Goal: Task Accomplishment & Management: Use online tool/utility

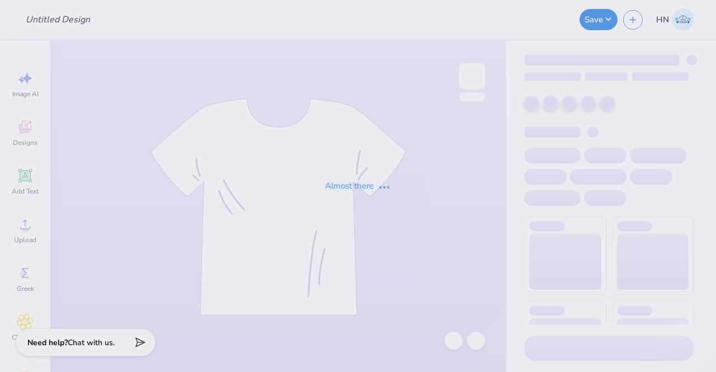
type input "Columbia Korean Festival Merch!"
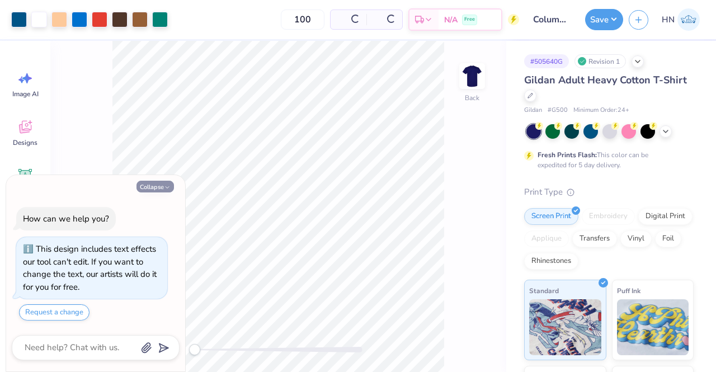
click at [144, 186] on button "Collapse" at bounding box center [154, 187] width 37 height 12
type textarea "x"
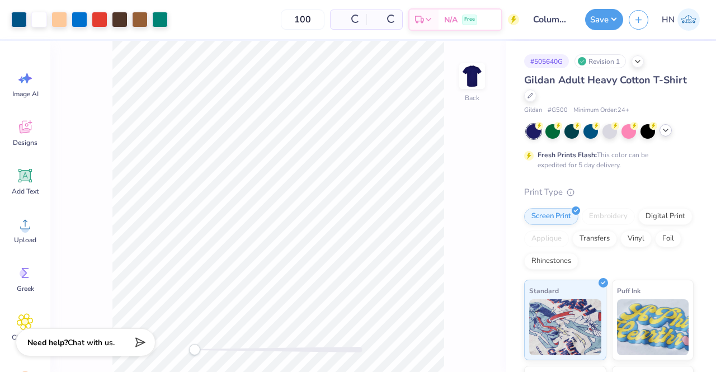
click at [663, 130] on icon at bounding box center [665, 130] width 9 height 9
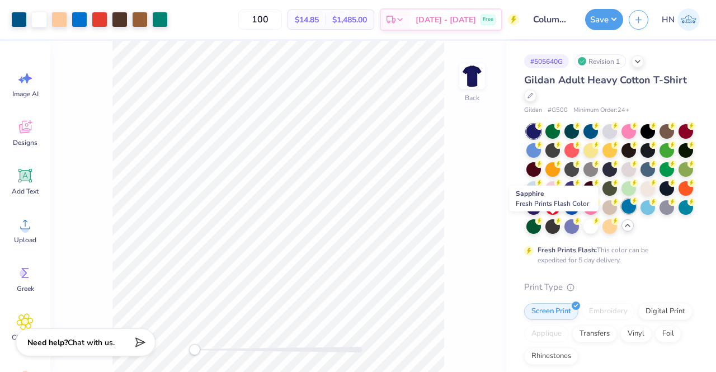
click at [621, 214] on div at bounding box center [628, 206] width 15 height 15
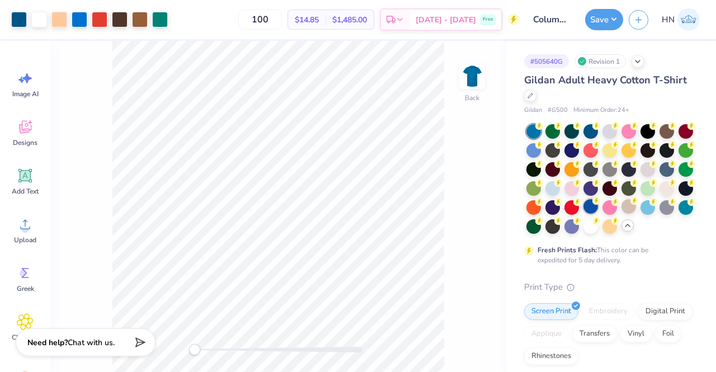
click at [598, 206] on div at bounding box center [590, 206] width 15 height 15
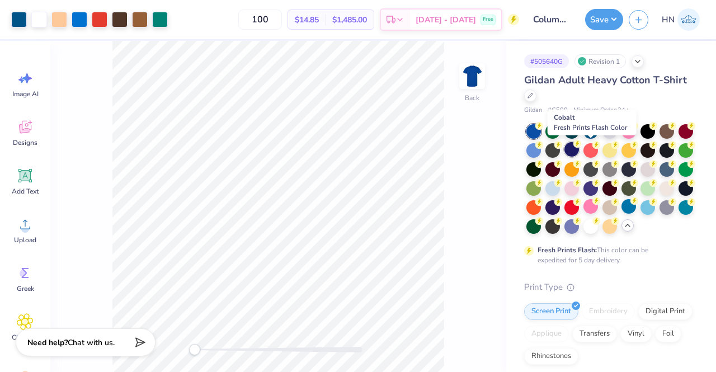
click at [579, 154] on div at bounding box center [571, 149] width 15 height 15
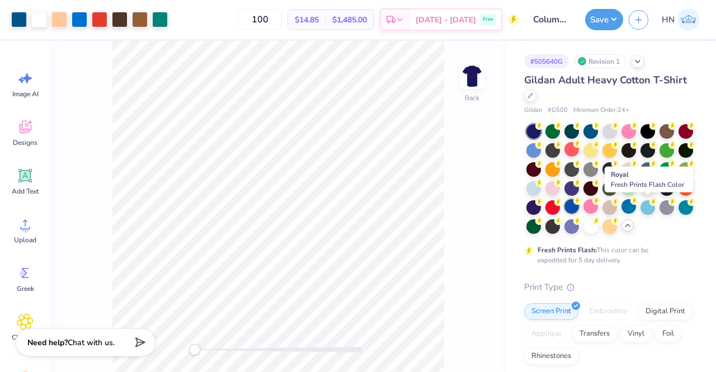
click at [579, 206] on div at bounding box center [571, 206] width 15 height 15
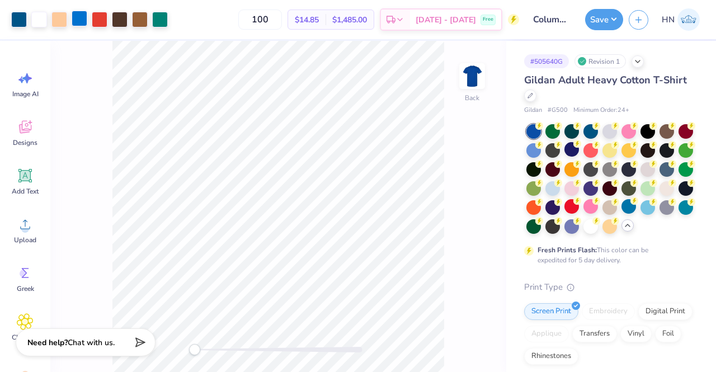
click at [82, 21] on div at bounding box center [80, 19] width 16 height 16
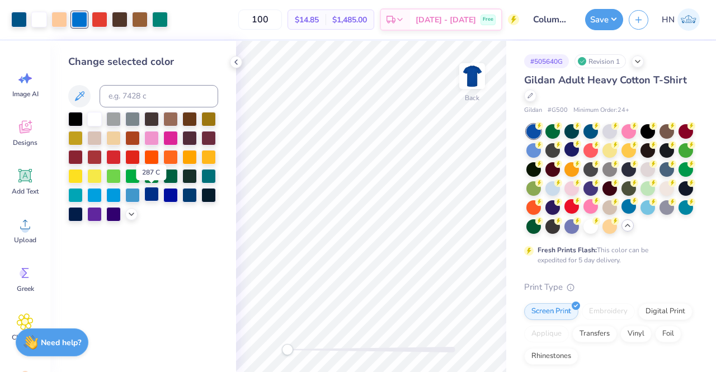
click at [157, 196] on div at bounding box center [151, 194] width 15 height 15
click at [168, 196] on div at bounding box center [170, 194] width 15 height 15
click at [114, 197] on div at bounding box center [113, 194] width 15 height 15
click at [446, 335] on div at bounding box center [454, 341] width 18 height 18
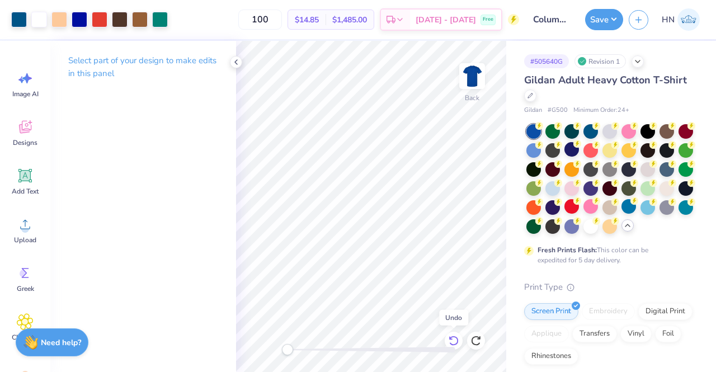
click at [449, 337] on icon at bounding box center [453, 340] width 11 height 11
click at [606, 26] on button "Save" at bounding box center [604, 17] width 38 height 21
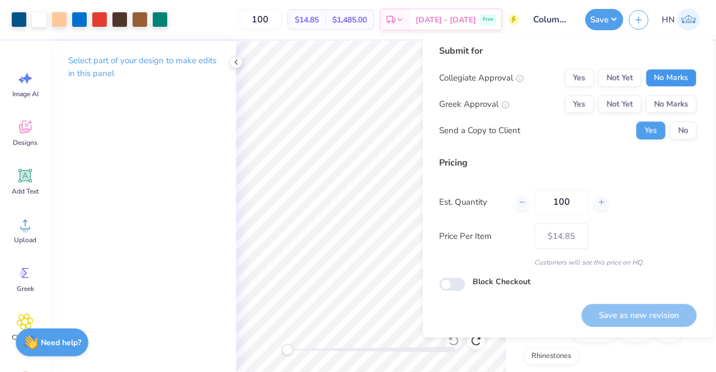
click at [676, 72] on button "No Marks" at bounding box center [670, 78] width 51 height 18
click at [676, 93] on div "Collegiate Approval Yes Not Yet No Marks Greek Approval Yes Not Yet No Marks Se…" at bounding box center [567, 104] width 257 height 70
click at [676, 100] on button "No Marks" at bounding box center [670, 104] width 51 height 18
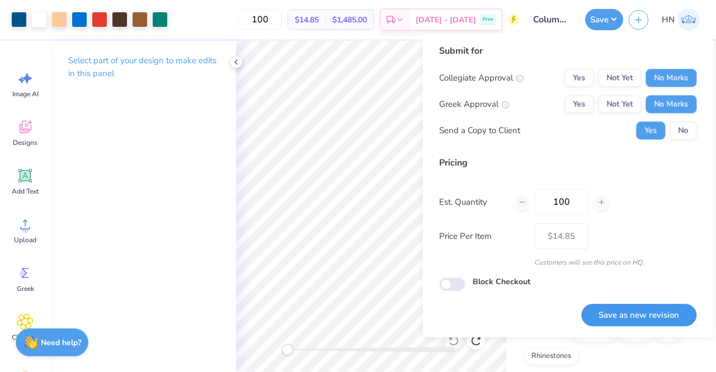
click at [618, 322] on button "Save as new revision" at bounding box center [638, 315] width 115 height 23
type input "– –"
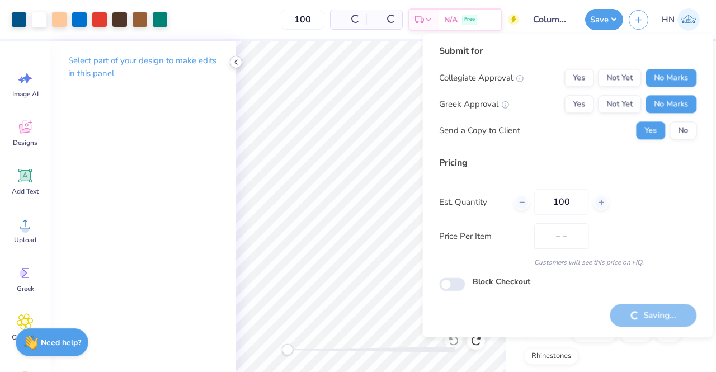
click at [233, 63] on icon at bounding box center [236, 62] width 9 height 9
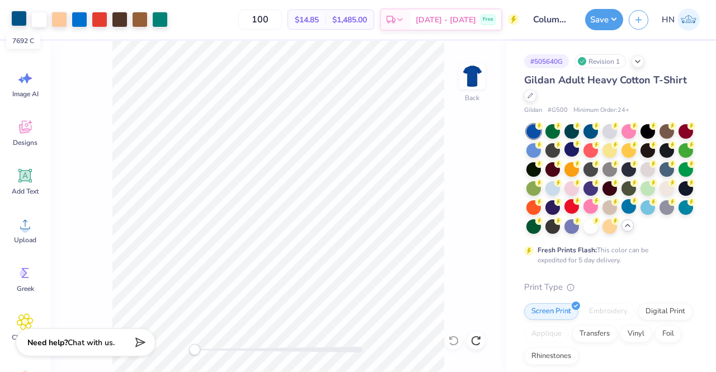
click at [23, 21] on div at bounding box center [19, 19] width 16 height 16
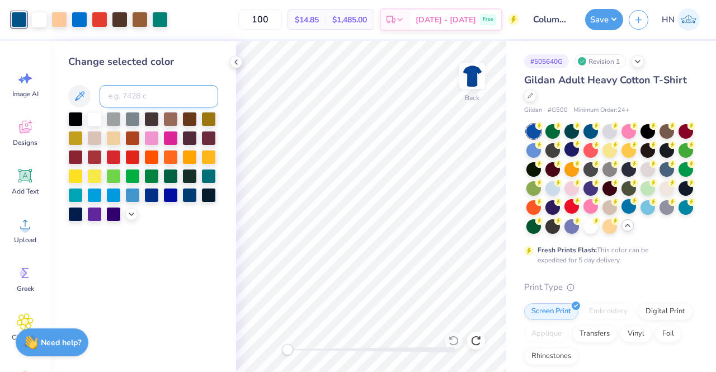
click at [151, 95] on input at bounding box center [159, 96] width 119 height 22
type input "285"
click at [238, 58] on icon at bounding box center [236, 62] width 9 height 9
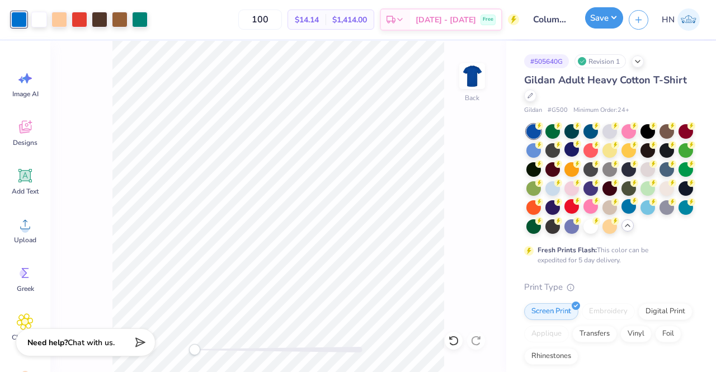
click at [589, 21] on button "Save" at bounding box center [604, 17] width 38 height 21
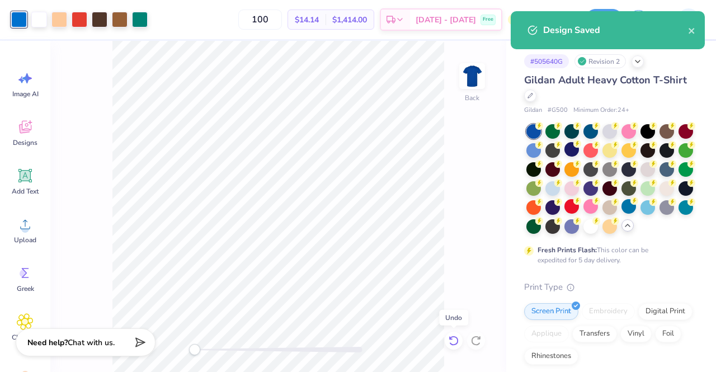
click at [451, 344] on icon at bounding box center [454, 341] width 10 height 10
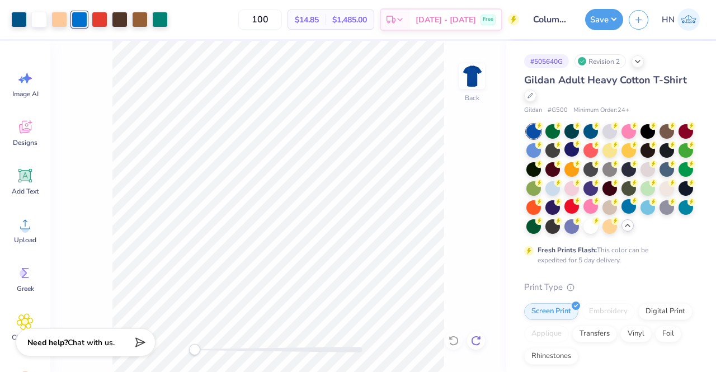
click at [475, 343] on icon at bounding box center [475, 340] width 11 height 11
click at [450, 338] on icon at bounding box center [451, 338] width 2 height 2
click at [470, 338] on icon at bounding box center [475, 340] width 11 height 11
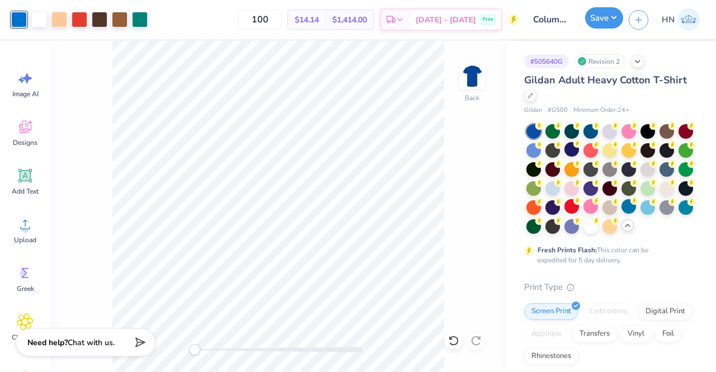
click at [615, 18] on button "Save" at bounding box center [604, 17] width 38 height 21
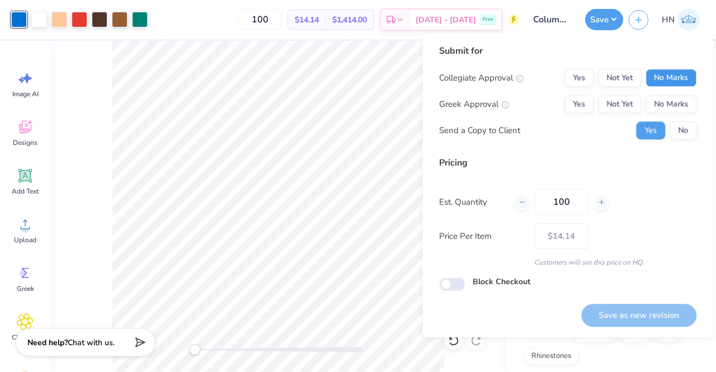
click at [671, 71] on button "No Marks" at bounding box center [670, 78] width 51 height 18
click at [672, 97] on button "No Marks" at bounding box center [670, 104] width 51 height 18
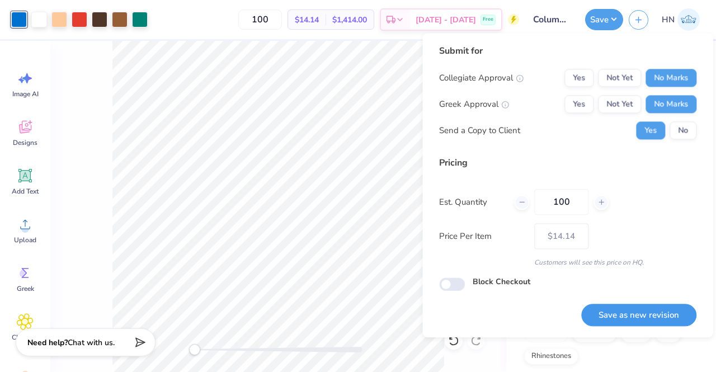
click at [635, 318] on button "Save as new revision" at bounding box center [638, 315] width 115 height 23
type input "$14.14"
